Goal: Transaction & Acquisition: Book appointment/travel/reservation

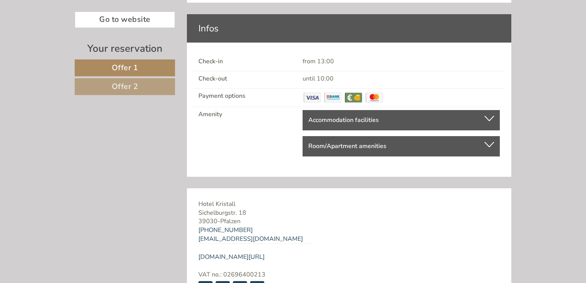
scroll to position [1284, 0]
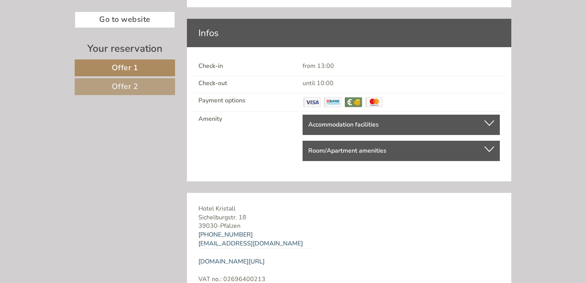
click at [139, 68] on link "Offer 1" at bounding box center [125, 67] width 100 height 17
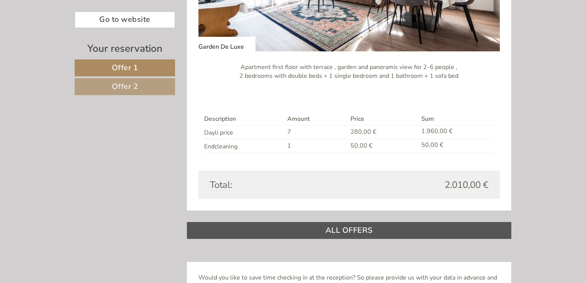
scroll to position [566, 0]
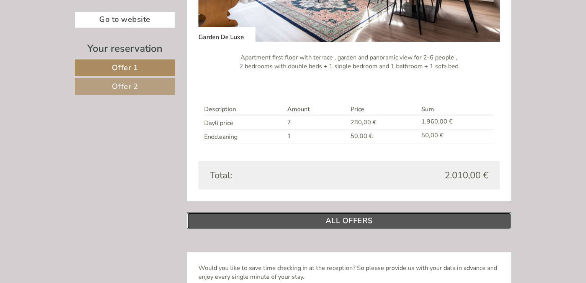
click at [354, 220] on link "ALL OFFERS" at bounding box center [349, 220] width 325 height 17
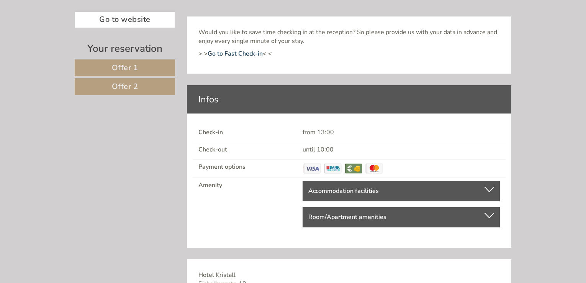
scroll to position [1255, 0]
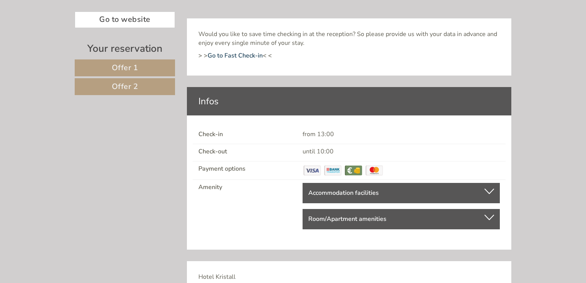
click at [490, 189] on div at bounding box center [490, 190] width 10 height 5
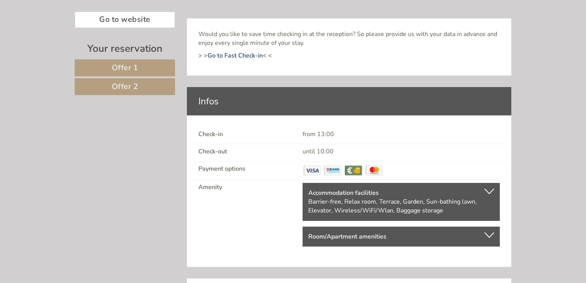
click at [485, 240] on div "Room/Apartment amenities" at bounding box center [401, 236] width 186 height 9
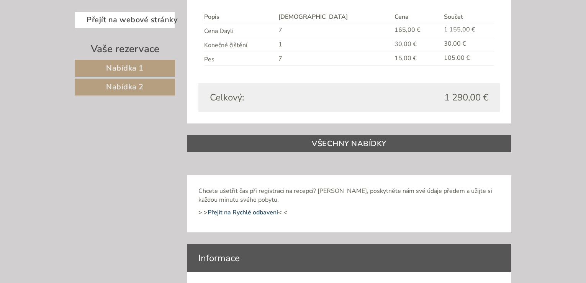
scroll to position [1103, 0]
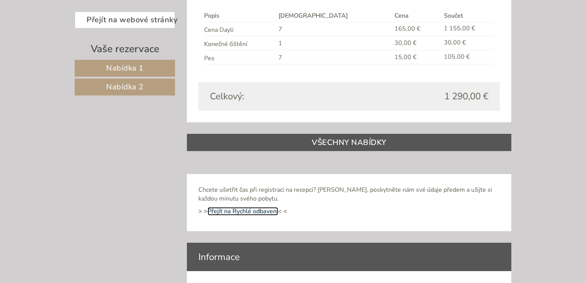
click at [251, 209] on font "Přejít na Rychlé odbavení" at bounding box center [243, 211] width 70 height 8
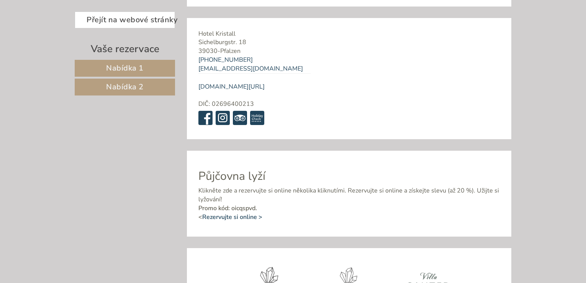
scroll to position [1618, 0]
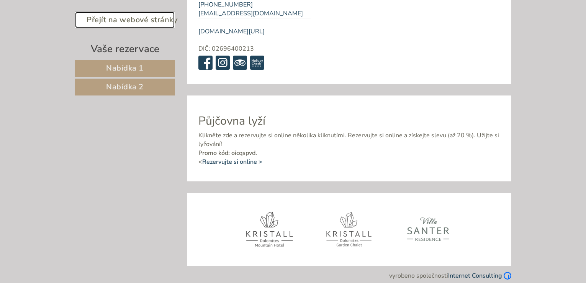
click at [127, 20] on font "Přejít na webové stránky" at bounding box center [132, 20] width 91 height 10
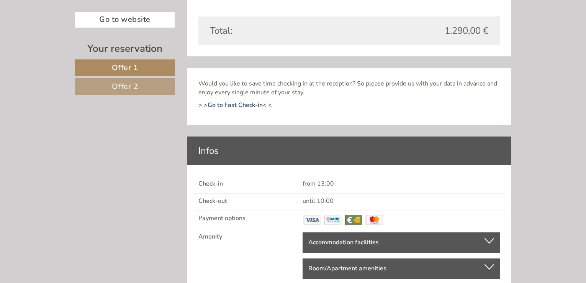
scroll to position [1149, 0]
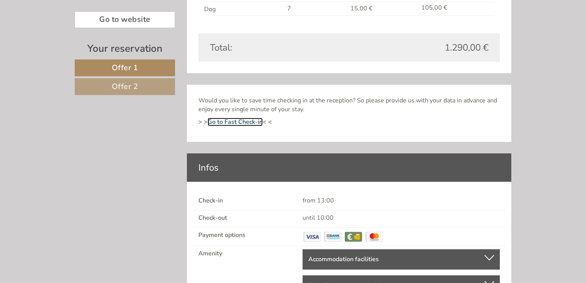
click at [236, 123] on link "Go to Fast Check-in" at bounding box center [235, 122] width 55 height 8
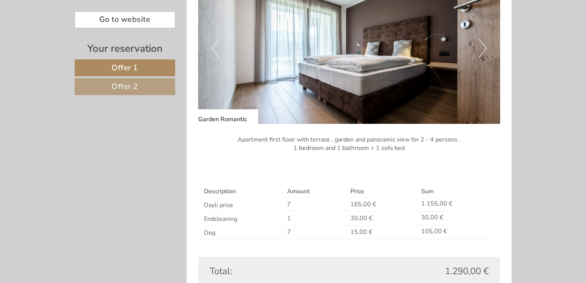
scroll to position [881, 0]
